Goal: Information Seeking & Learning: Learn about a topic

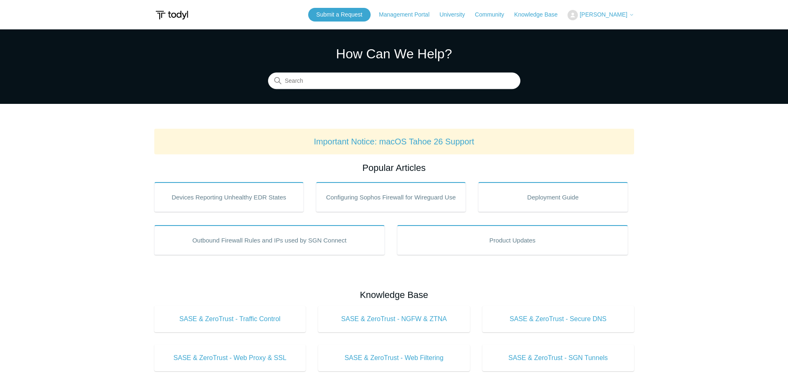
click at [267, 169] on h2 "Popular Articles" at bounding box center [394, 168] width 480 height 14
click at [269, 167] on h2 "Popular Articles" at bounding box center [394, 168] width 480 height 14
click at [403, 18] on link "Management Portal" at bounding box center [408, 14] width 59 height 9
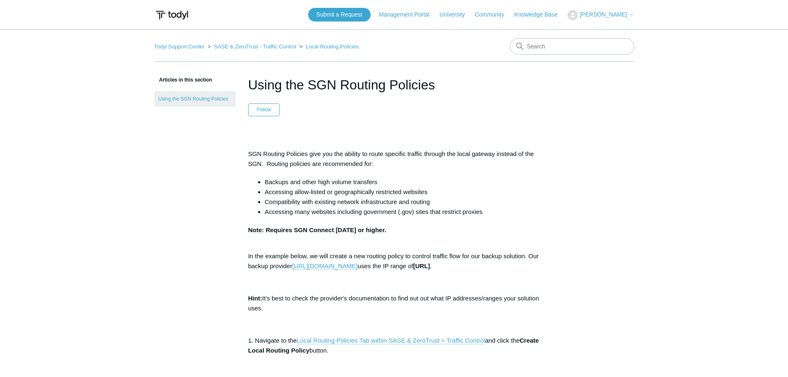
click at [546, 48] on input "Search" at bounding box center [572, 46] width 124 height 17
type input "trusted application"
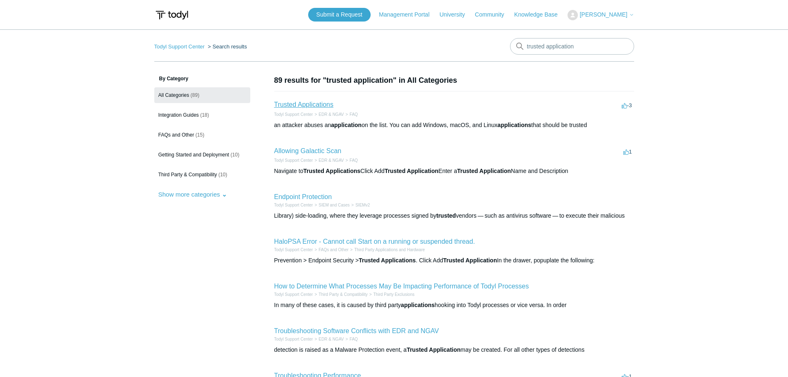
click at [319, 106] on link "Trusted Applications" at bounding box center [303, 104] width 59 height 7
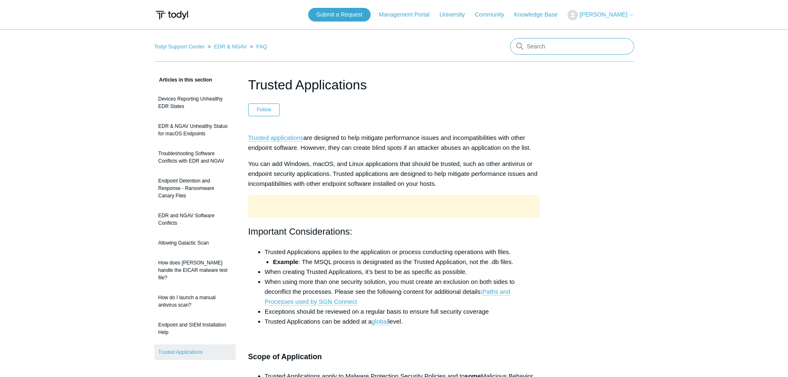
click at [563, 45] on input "Search" at bounding box center [572, 46] width 124 height 17
type input "endpoint policies"
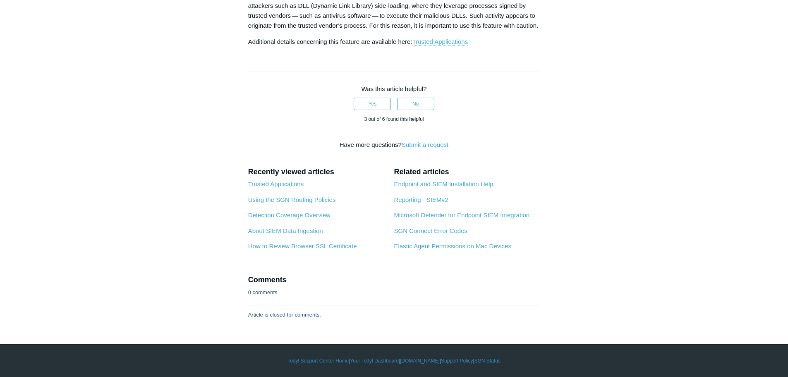
scroll to position [1489, 0]
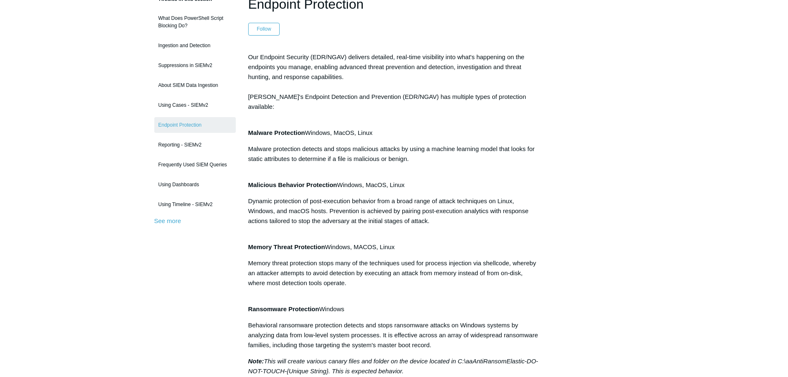
scroll to position [0, 0]
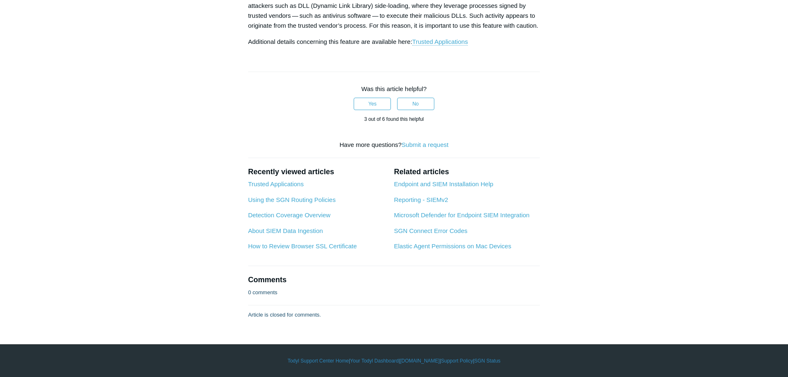
scroll to position [1076, 0]
drag, startPoint x: 673, startPoint y: 159, endPoint x: 671, endPoint y: 151, distance: 8.1
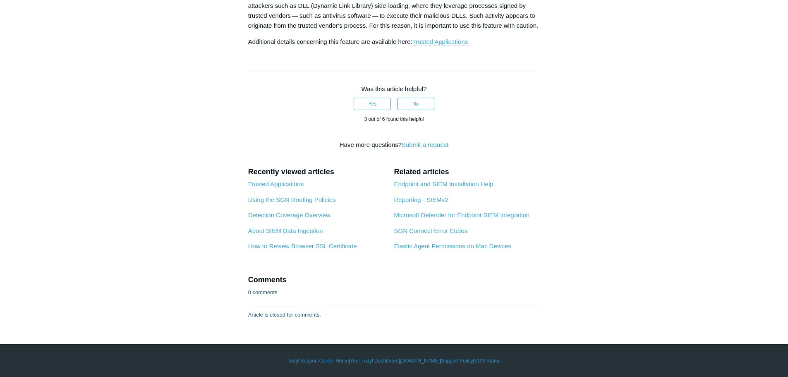
click at [443, 46] on link "Trusted Applications" at bounding box center [440, 41] width 56 height 7
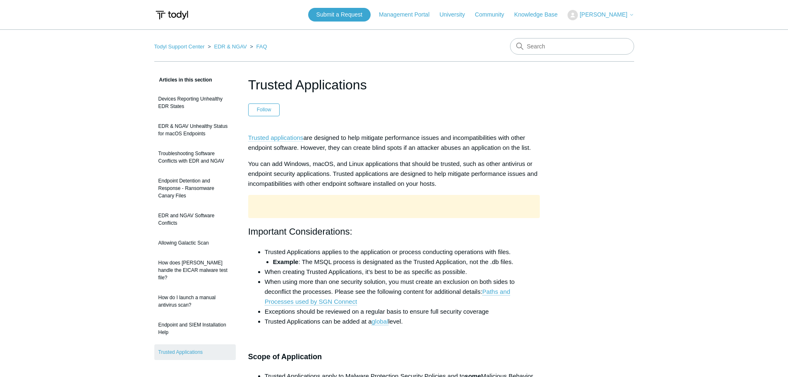
click at [295, 137] on link "Trusted applications" at bounding box center [275, 137] width 55 height 7
